Goal: Check status: Check status

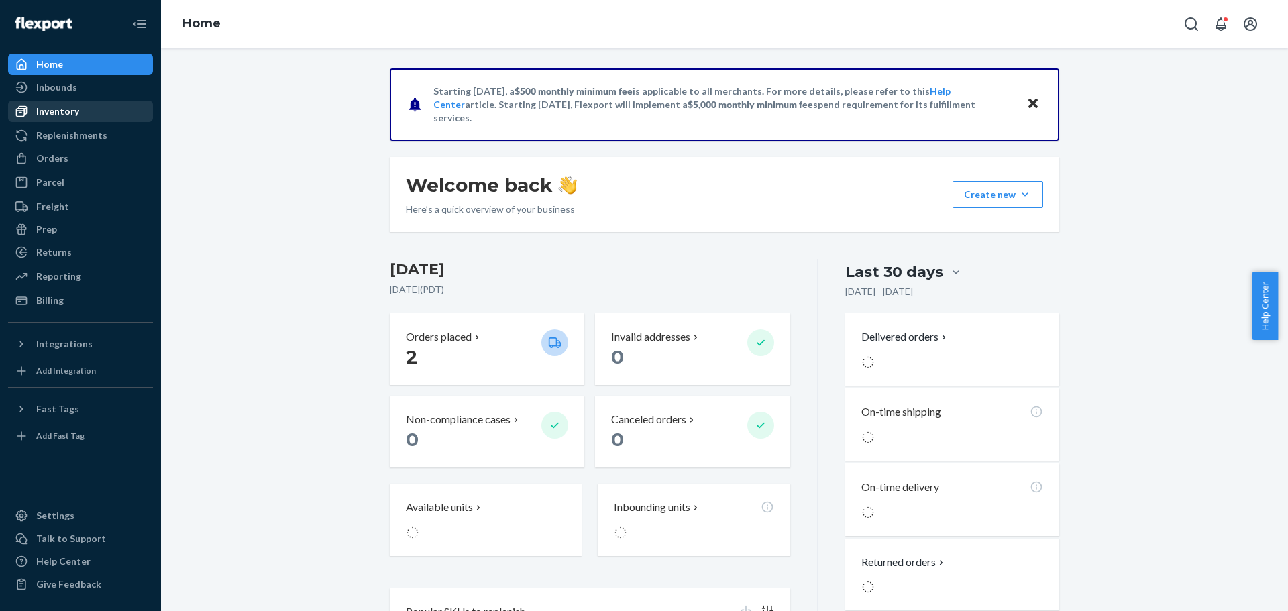
click at [50, 109] on div "Inventory" at bounding box center [57, 111] width 43 height 13
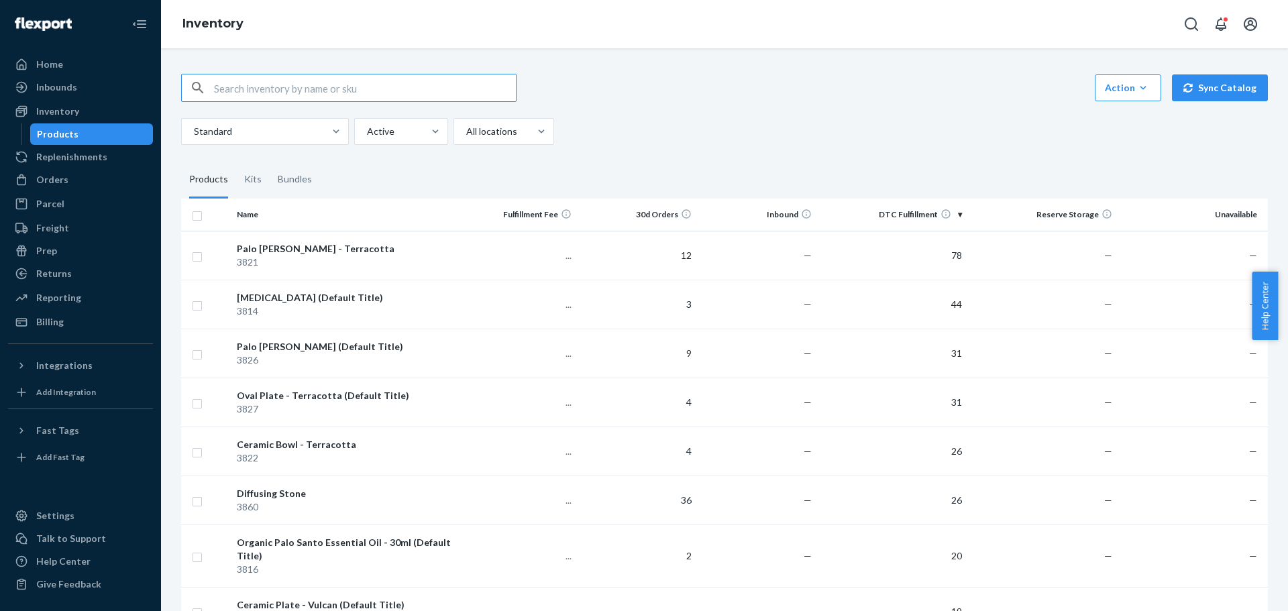
click at [300, 83] on input "text" at bounding box center [365, 87] width 302 height 27
type input "sticks"
click at [59, 174] on div "Orders" at bounding box center [52, 179] width 32 height 13
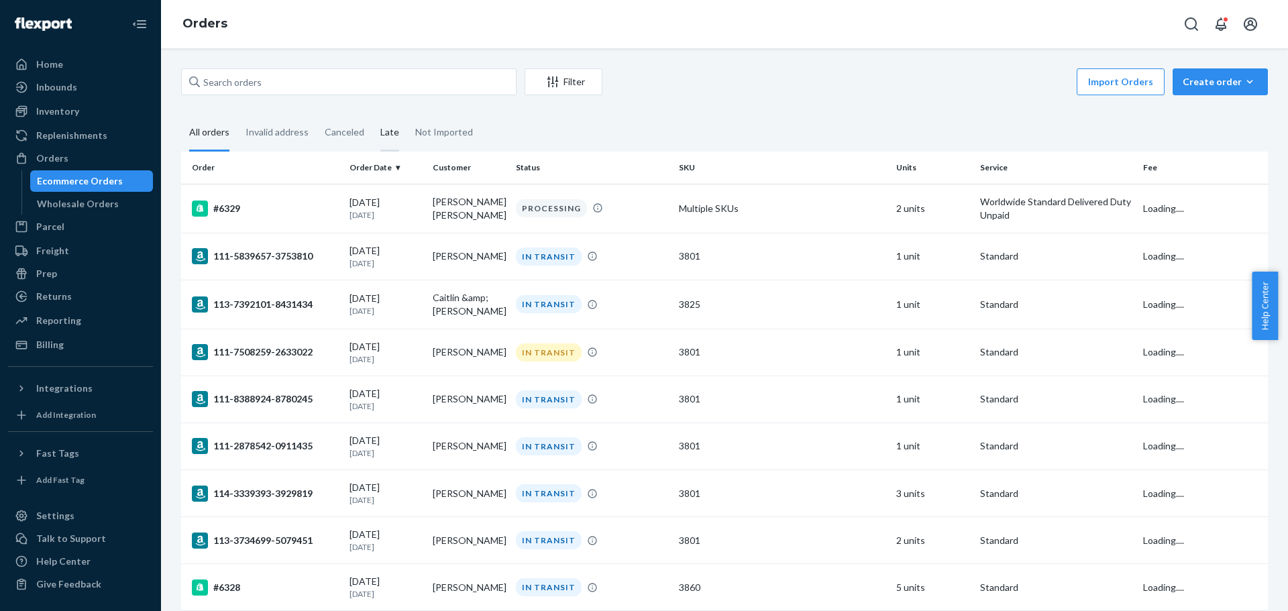
click at [380, 136] on div "Late" at bounding box center [389, 133] width 19 height 37
click at [372, 115] on input "Late" at bounding box center [372, 115] width 0 height 0
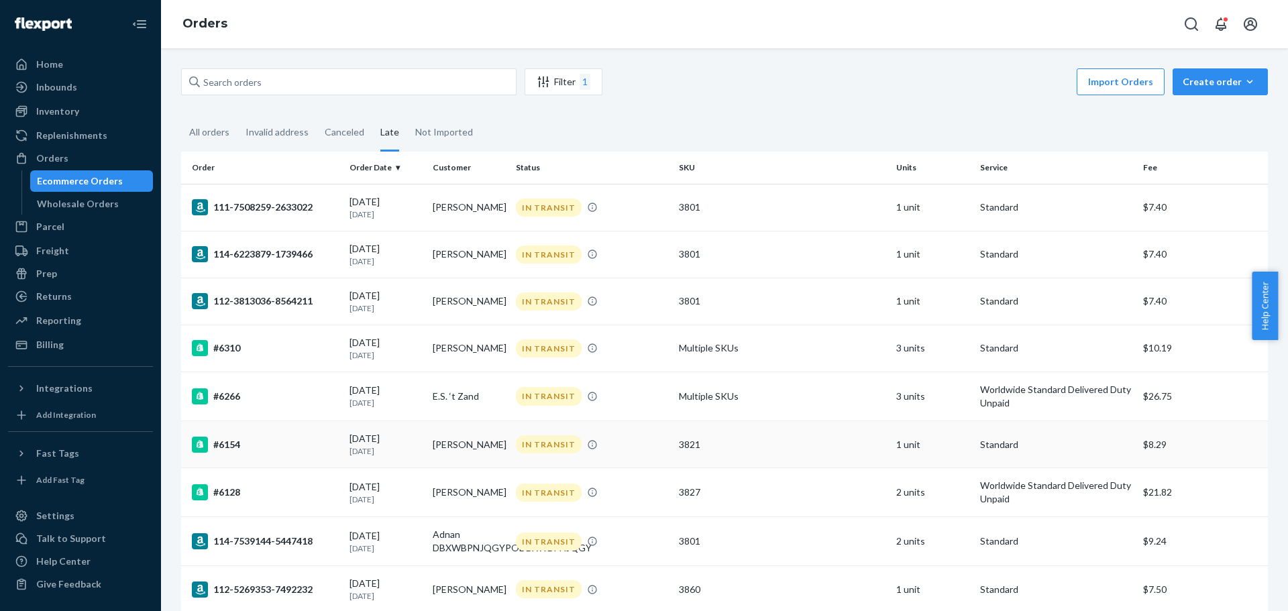
click at [749, 443] on div "3821" at bounding box center [782, 444] width 207 height 13
click at [761, 396] on td "Multiple SKUs" at bounding box center [782, 396] width 217 height 49
click at [63, 117] on div "Inventory" at bounding box center [57, 111] width 43 height 13
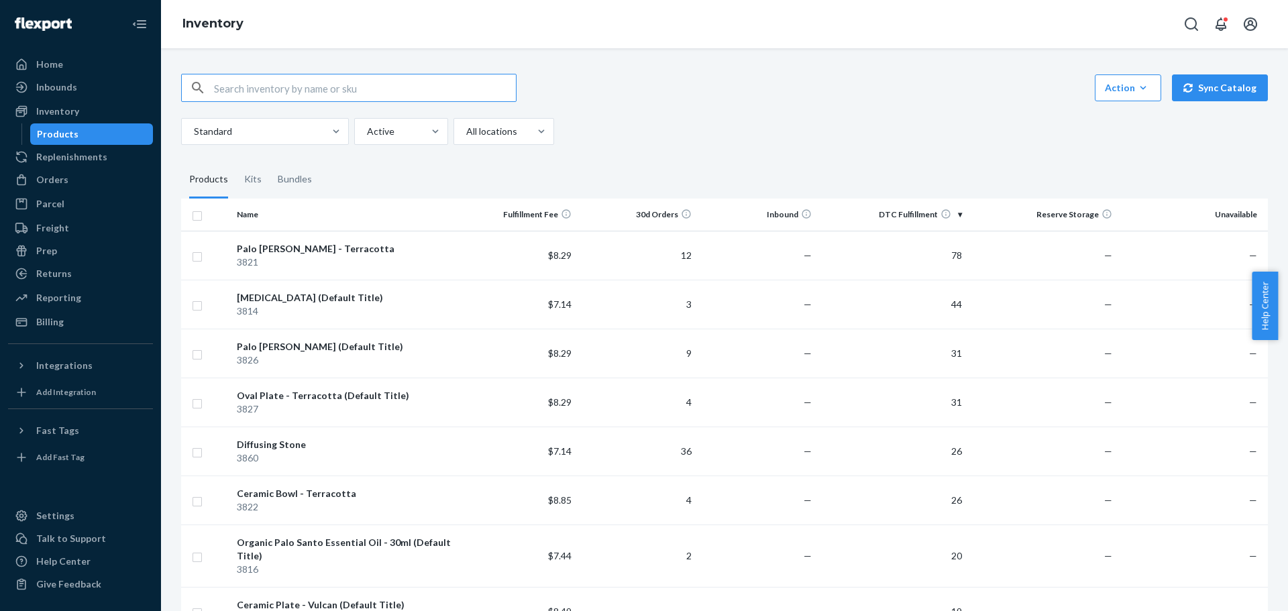
click at [310, 95] on input "text" at bounding box center [365, 87] width 302 height 27
type input "sticks"
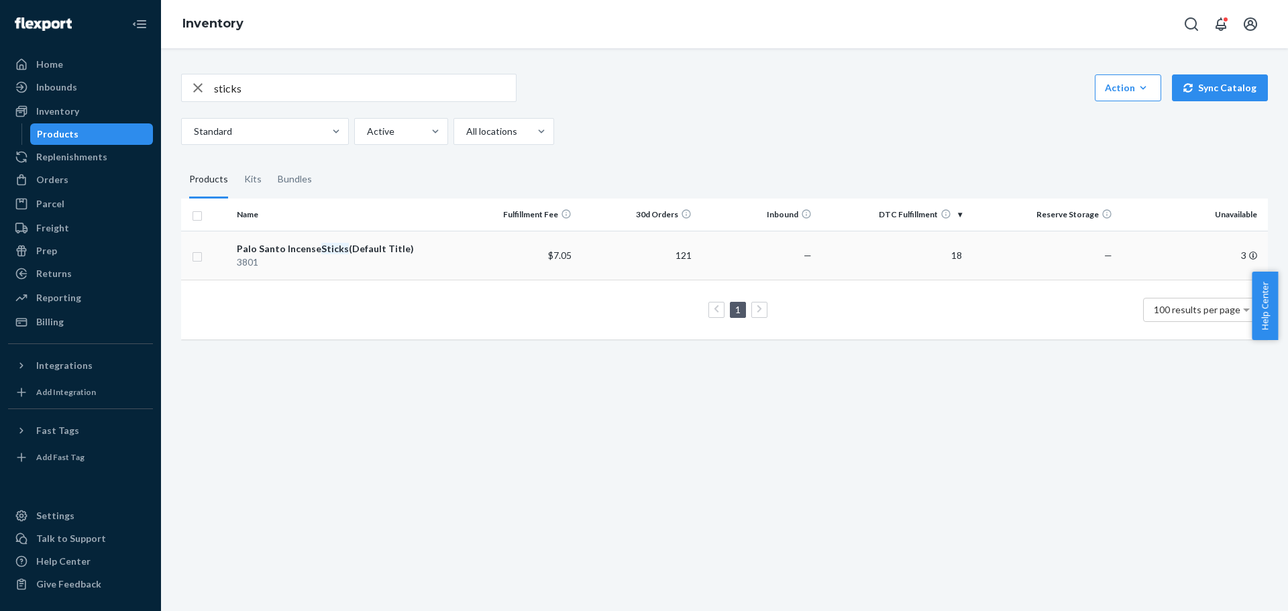
click at [367, 254] on div "Palo Santo Incense Sticks (Default Title)" at bounding box center [344, 248] width 215 height 13
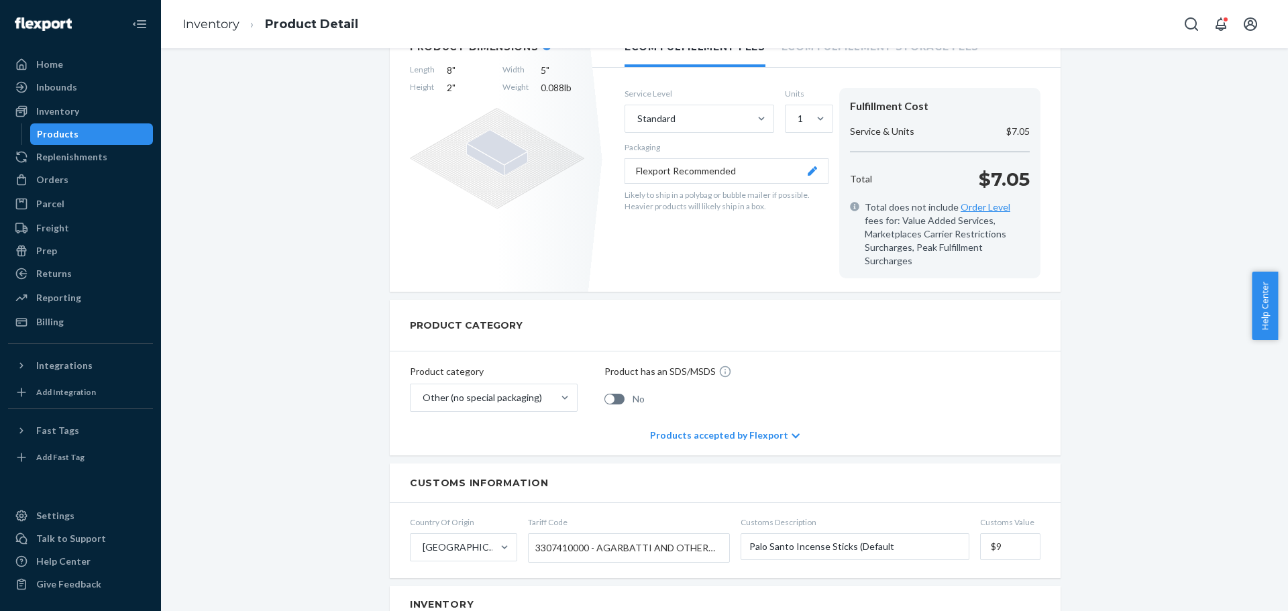
scroll to position [245, 0]
click at [738, 421] on div "Products accepted by Flexport" at bounding box center [725, 437] width 150 height 40
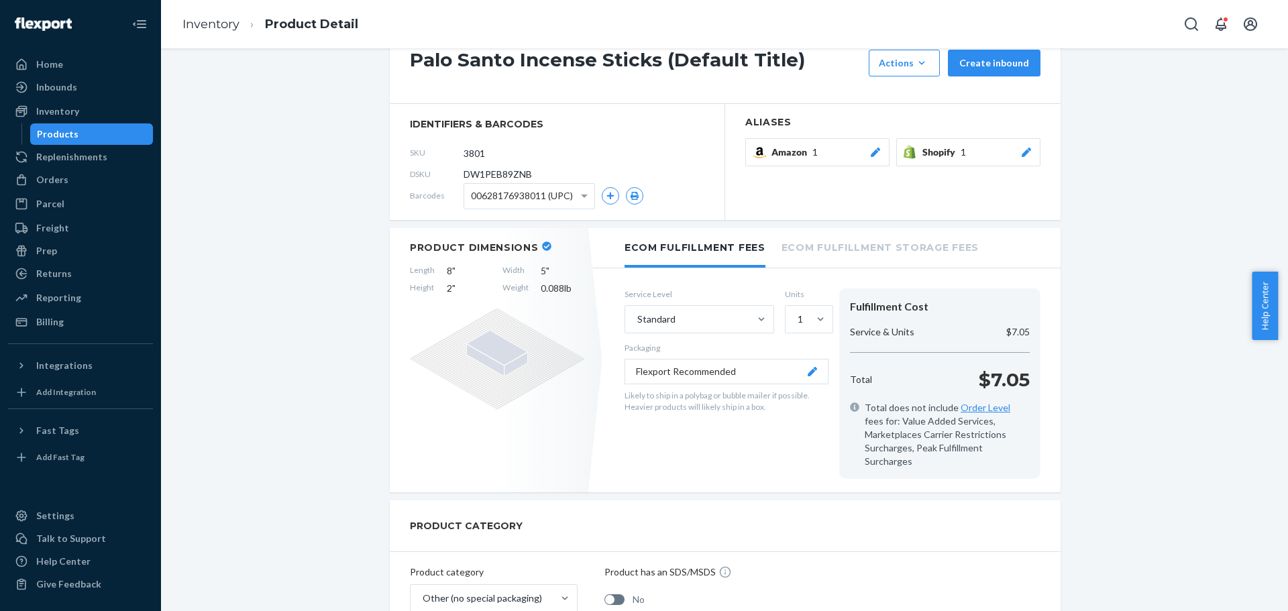
scroll to position [0, 0]
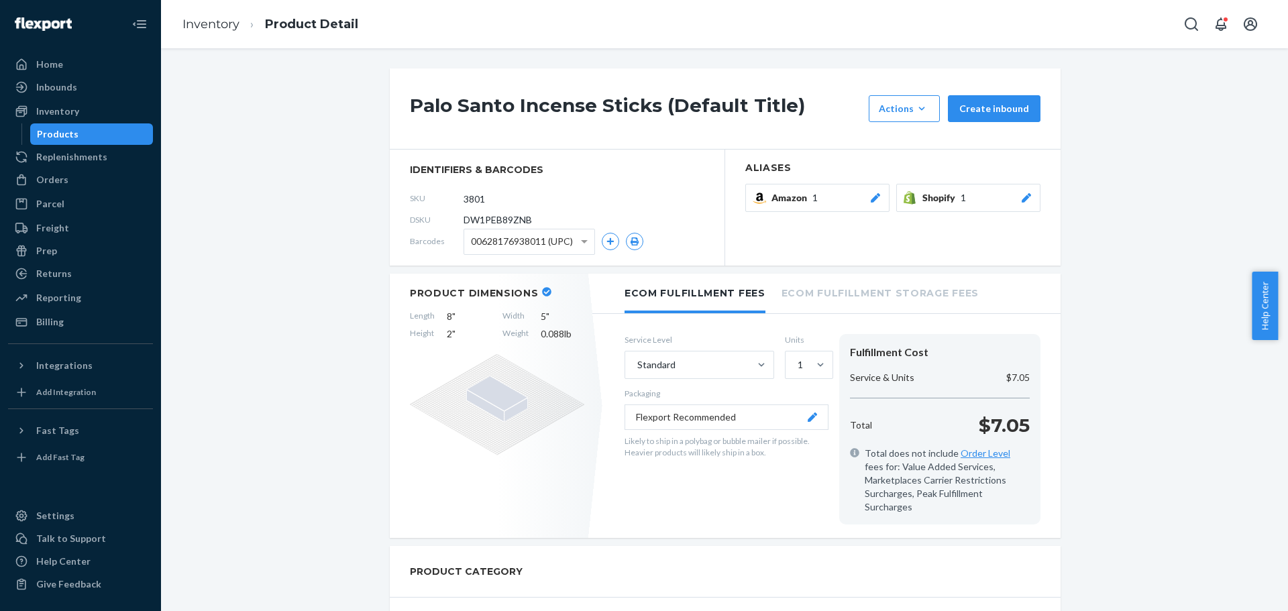
click at [1026, 200] on icon at bounding box center [1026, 197] width 13 height 9
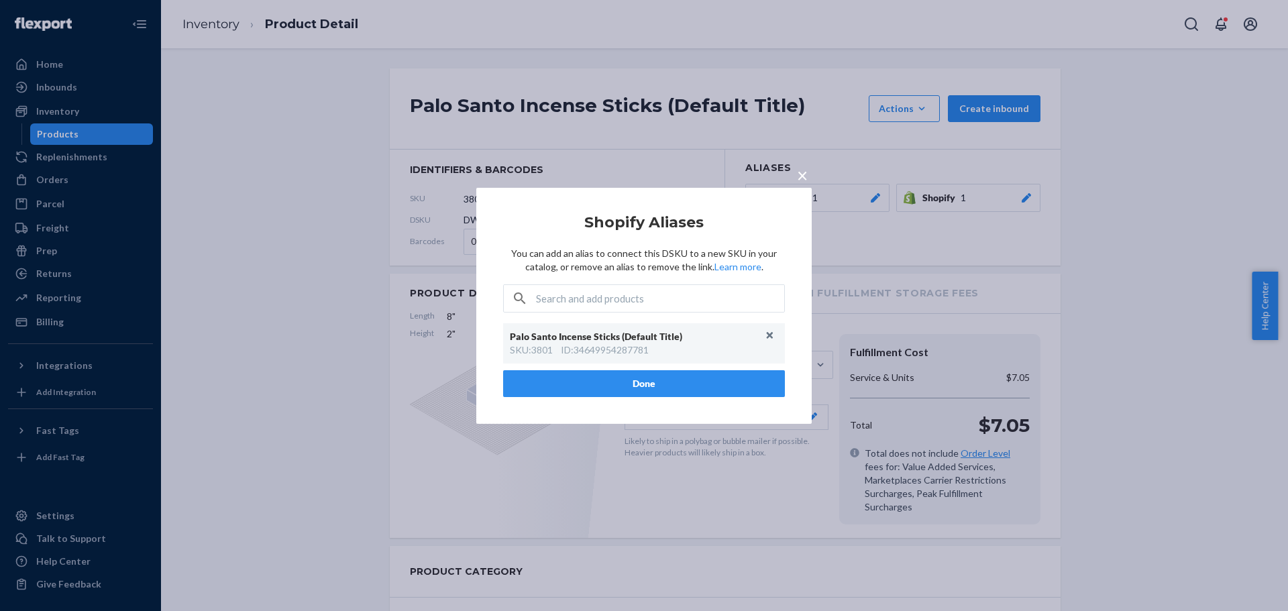
click at [635, 342] on div "Palo Santo Incense Sticks (Default Title)" at bounding box center [637, 336] width 255 height 13
click at [807, 179] on span "×" at bounding box center [802, 174] width 11 height 23
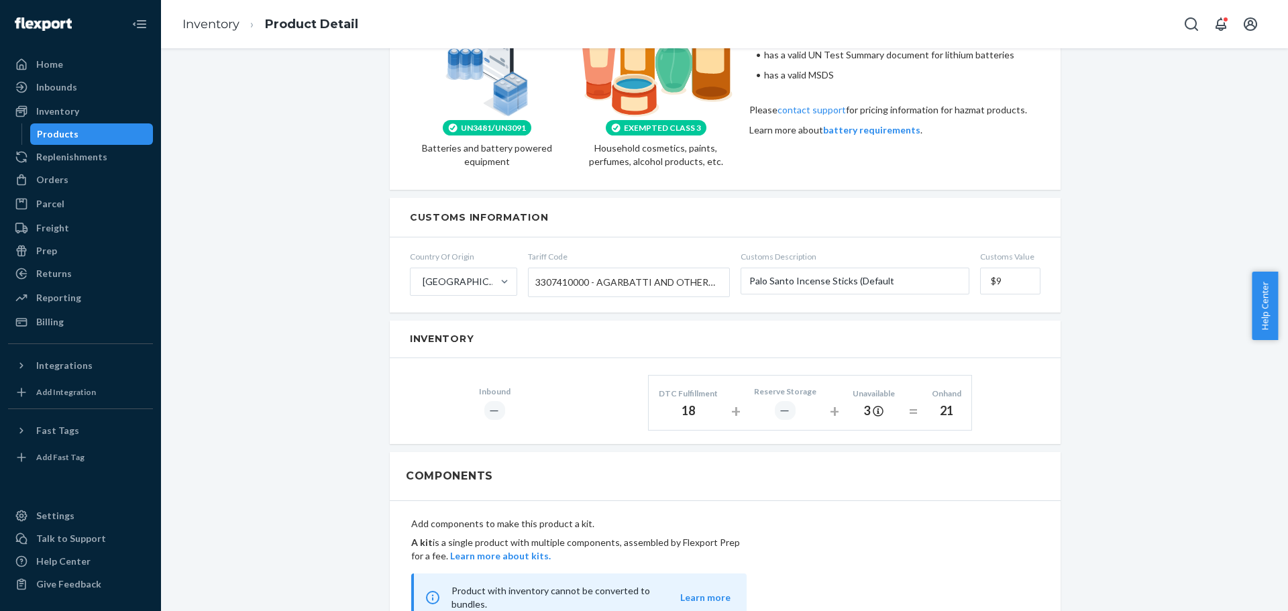
scroll to position [805, 0]
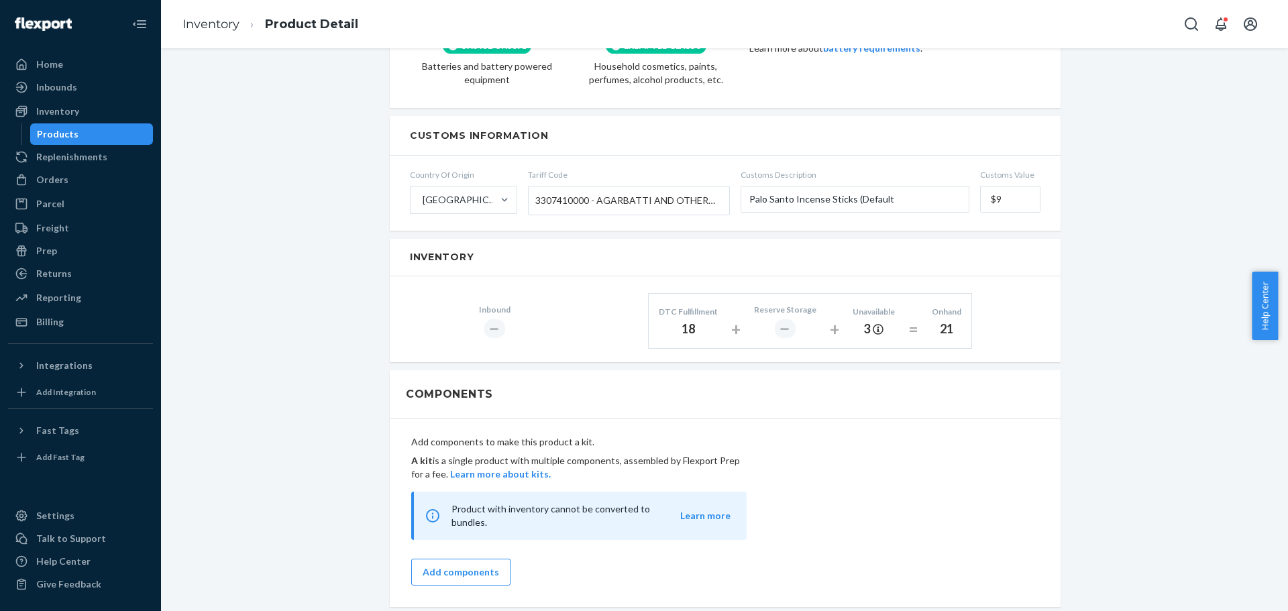
click at [1102, 278] on div "Palo Santo Incense Sticks (Default Title) Actions Add components Hide Request r…" at bounding box center [724, 210] width 1107 height 1895
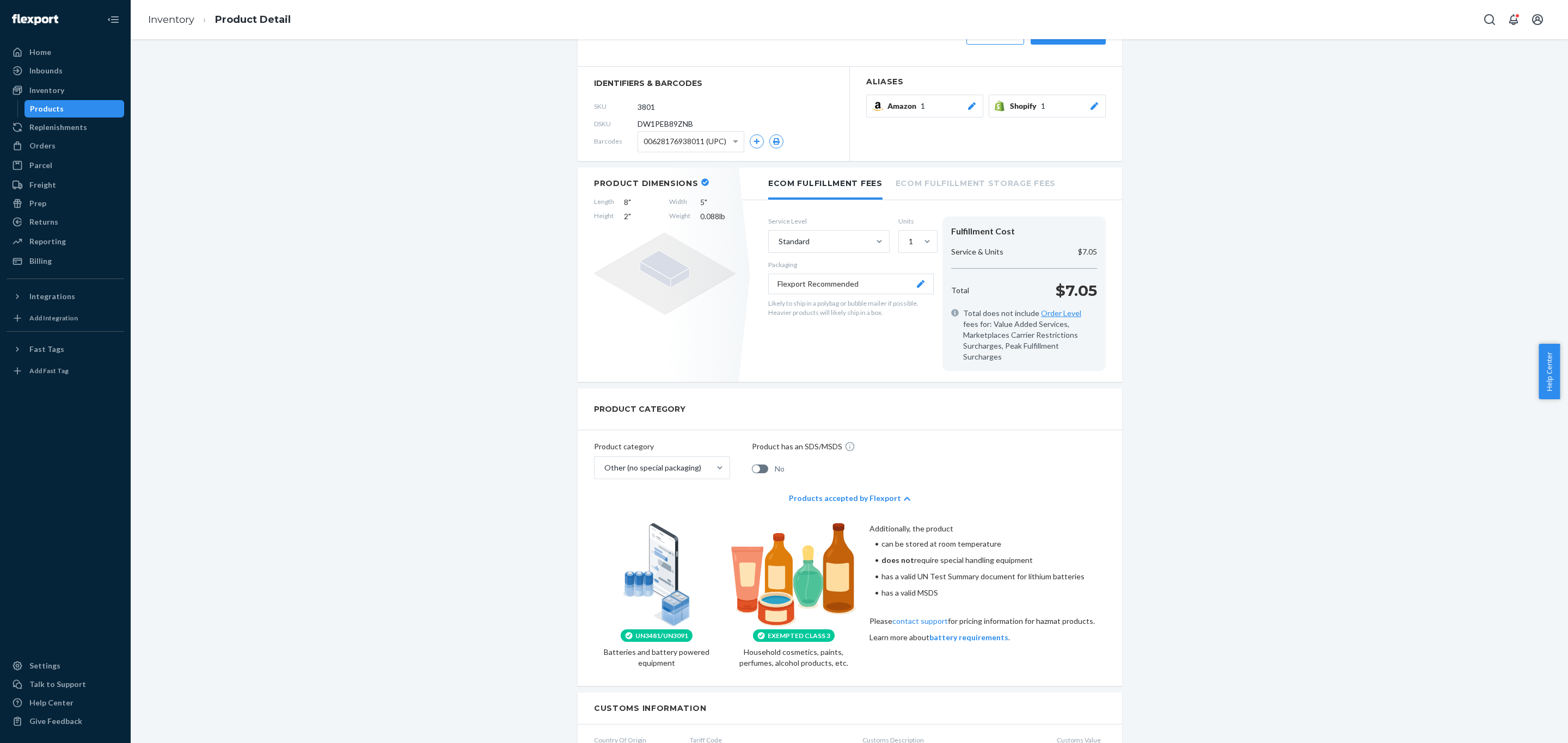
scroll to position [54, 0]
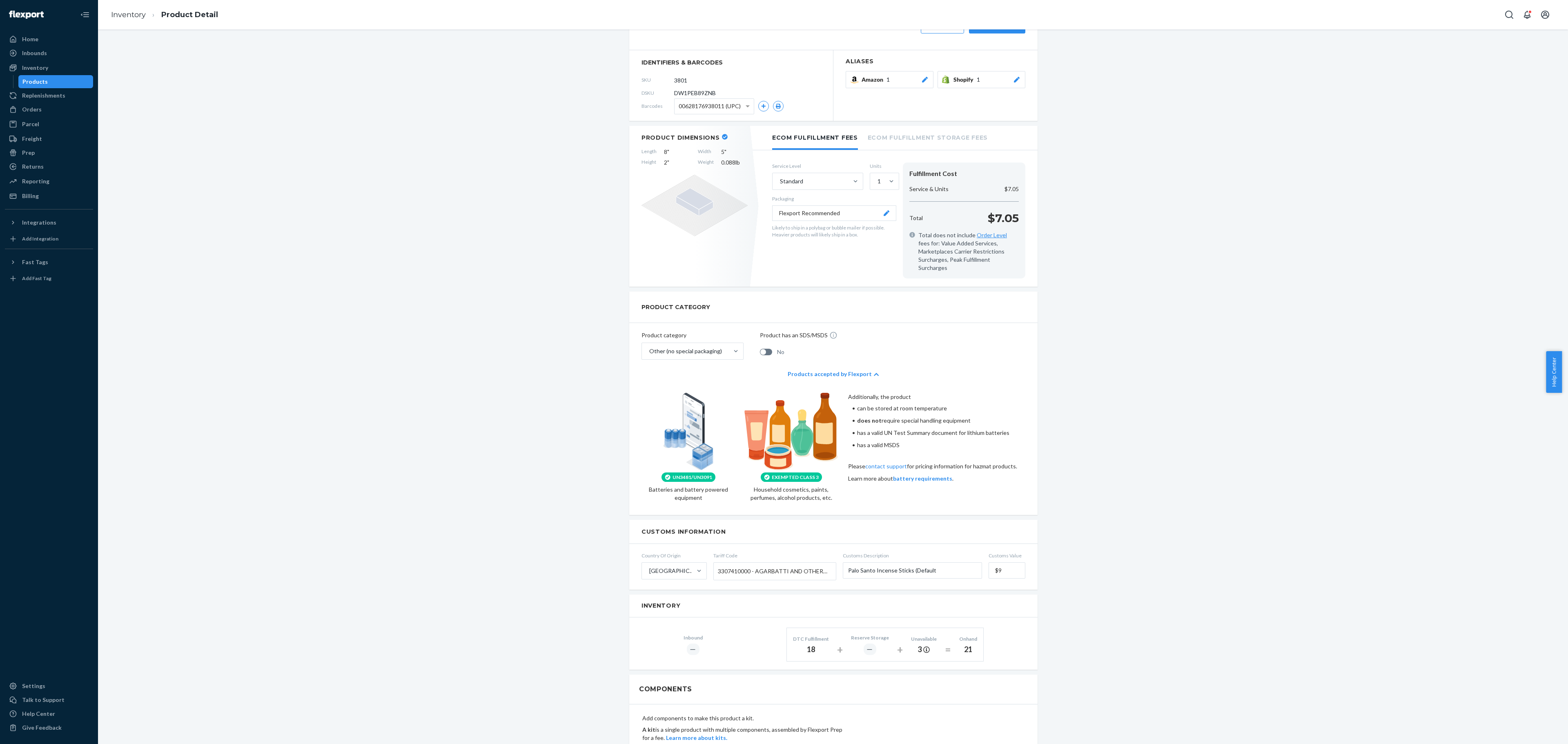
drag, startPoint x: 752, startPoint y: 0, endPoint x: 1044, endPoint y: 248, distance: 383.1
click at [777, 248] on div "Palo Santo Incense Sticks (Default Title) Actions Add components Hide Request r…" at bounding box center [833, 577] width 1458 height 1154
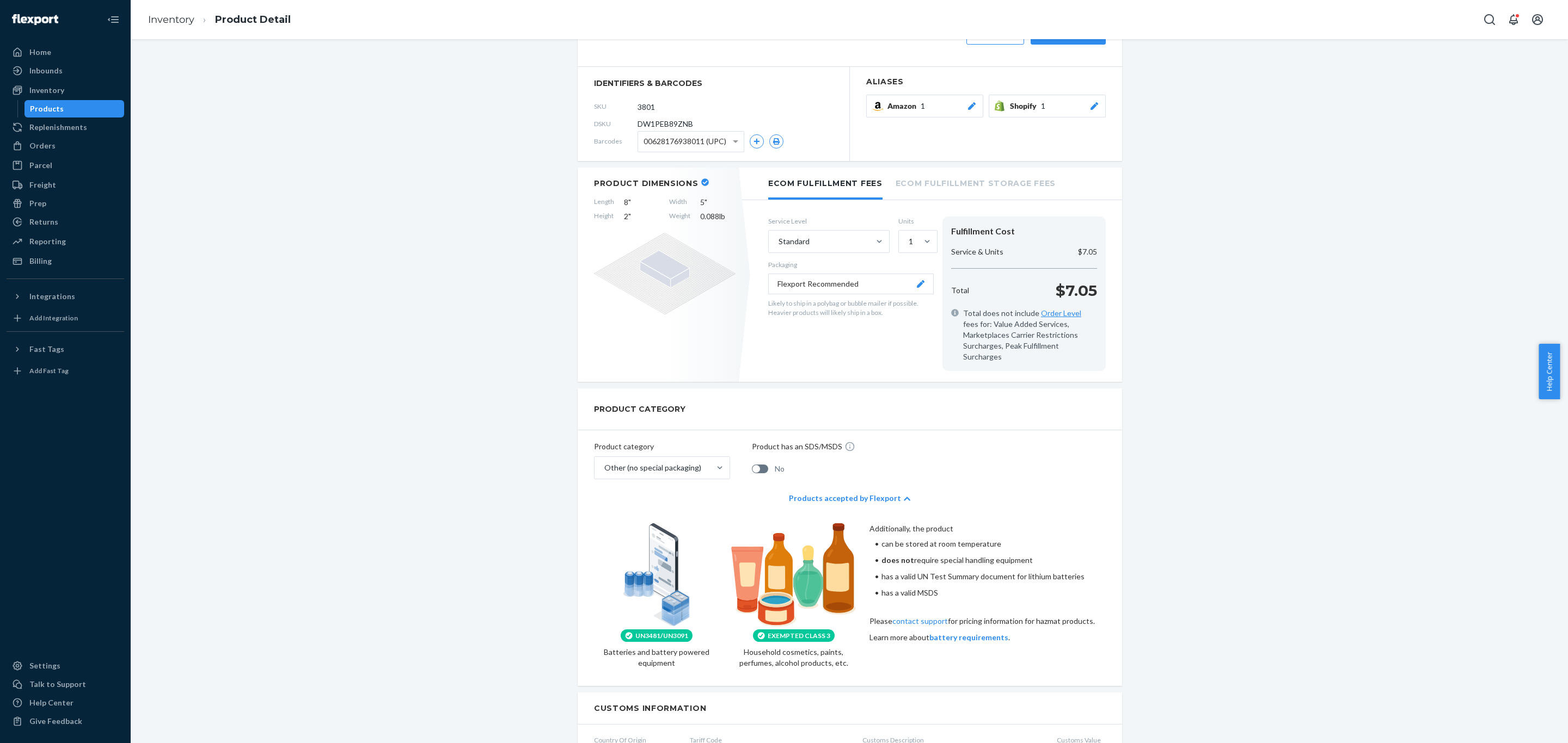
drag, startPoint x: 2014, startPoint y: 2, endPoint x: 1237, endPoint y: 240, distance: 812.6
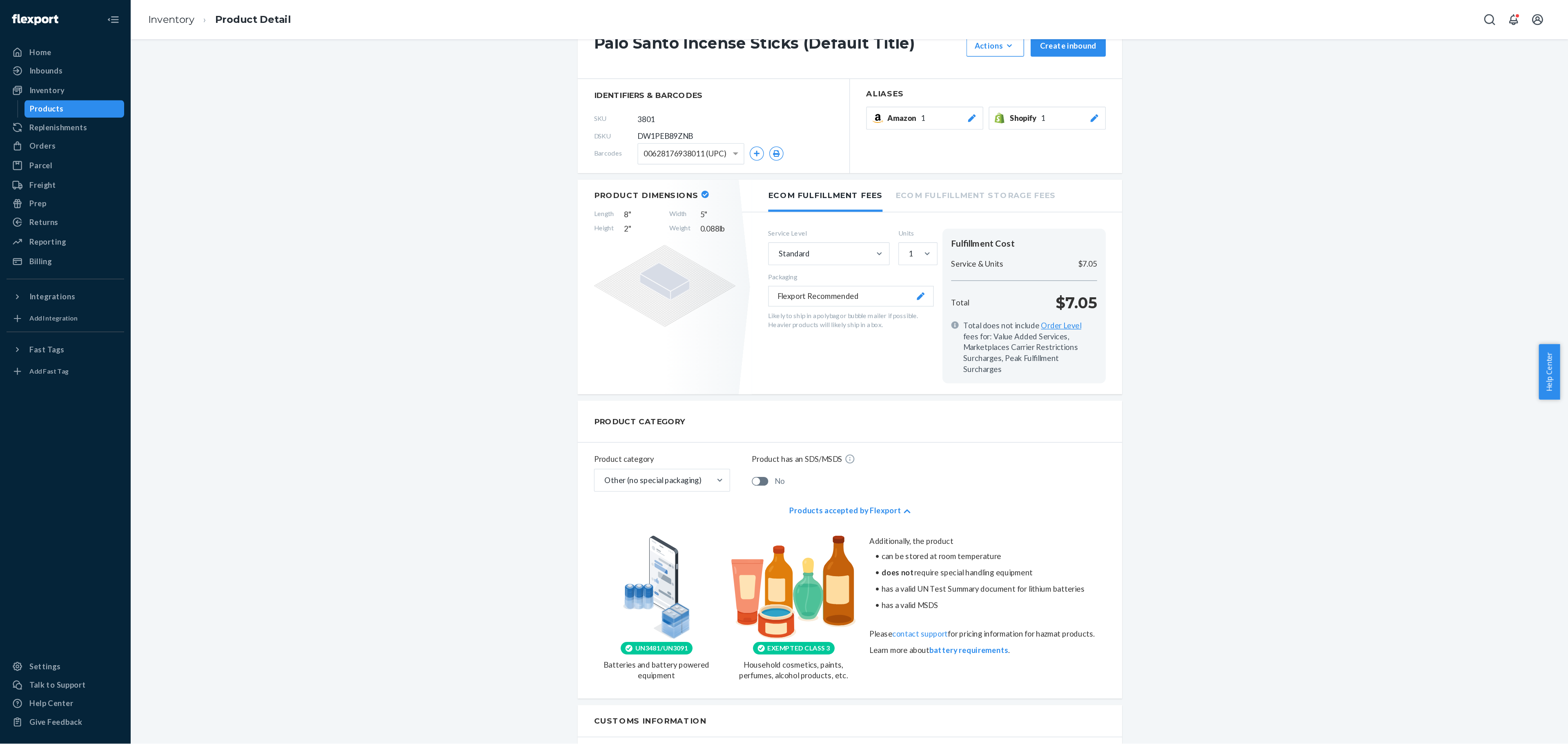
scroll to position [32, 0]
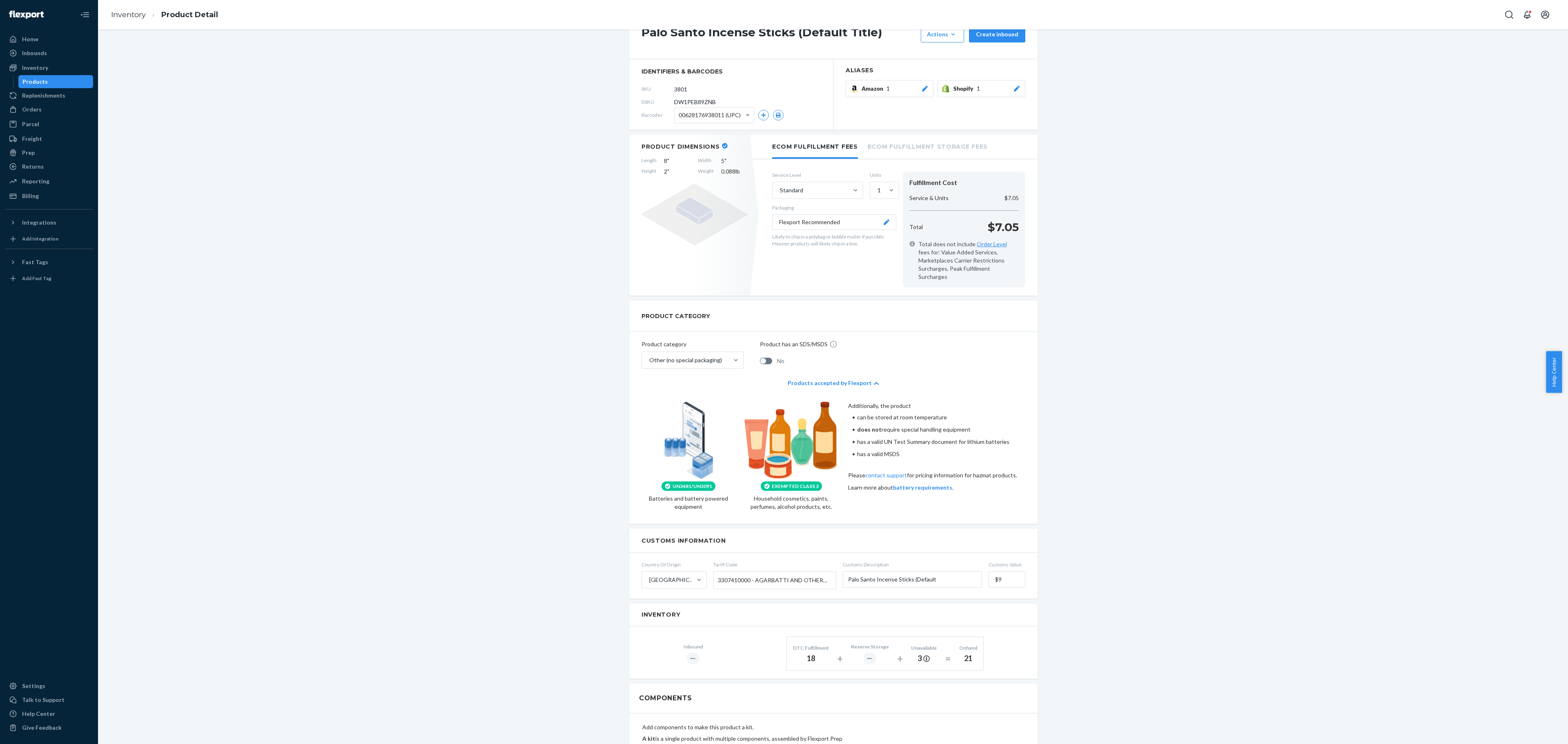
drag, startPoint x: 1137, startPoint y: 2, endPoint x: 1131, endPoint y: 68, distance: 66.3
click at [777, 67] on div "Palo Santo Incense Sticks (Default Title) Actions Add components Hide Request r…" at bounding box center [833, 586] width 1458 height 1154
